Goal: Use online tool/utility

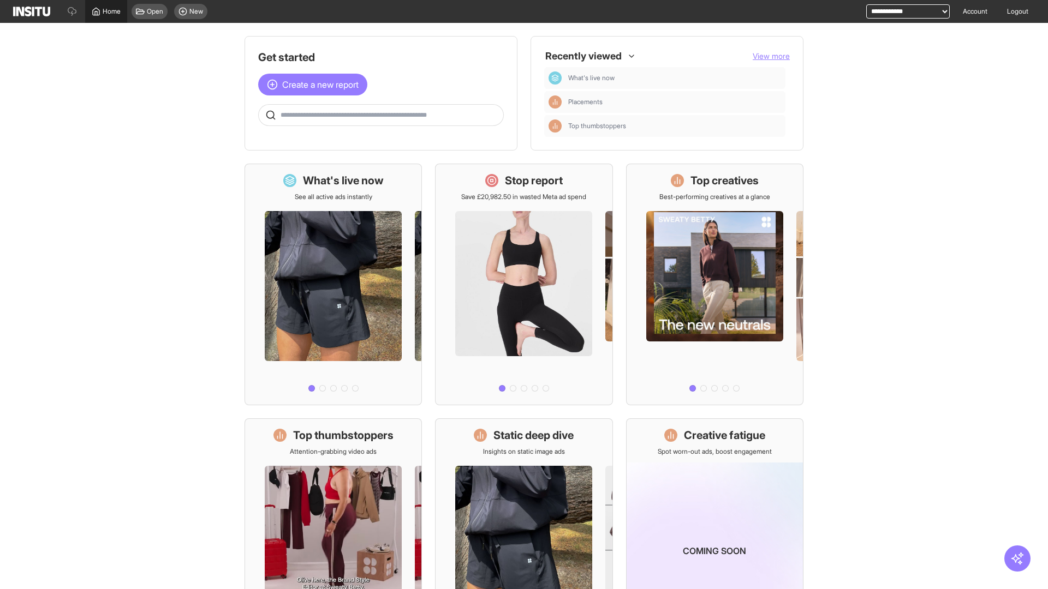
click at [106, 11] on span "Home" at bounding box center [112, 11] width 18 height 9
click at [315, 85] on span "Create a new report" at bounding box center [320, 84] width 76 height 13
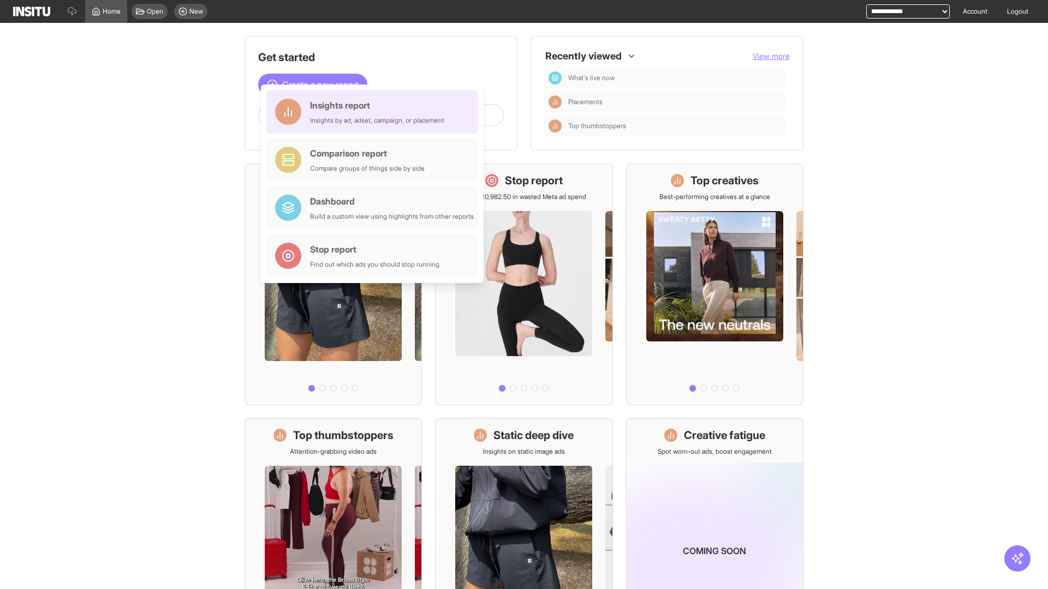
click at [375, 112] on div "Insights report Insights by ad, adset, campaign, or placement" at bounding box center [377, 112] width 134 height 26
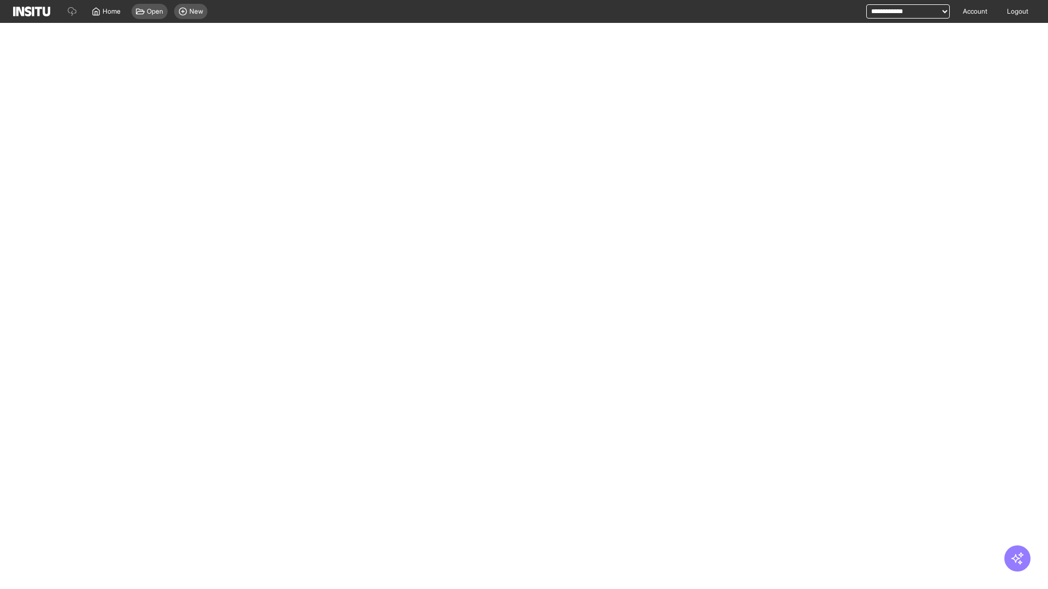
select select "**"
